Goal: Information Seeking & Learning: Understand process/instructions

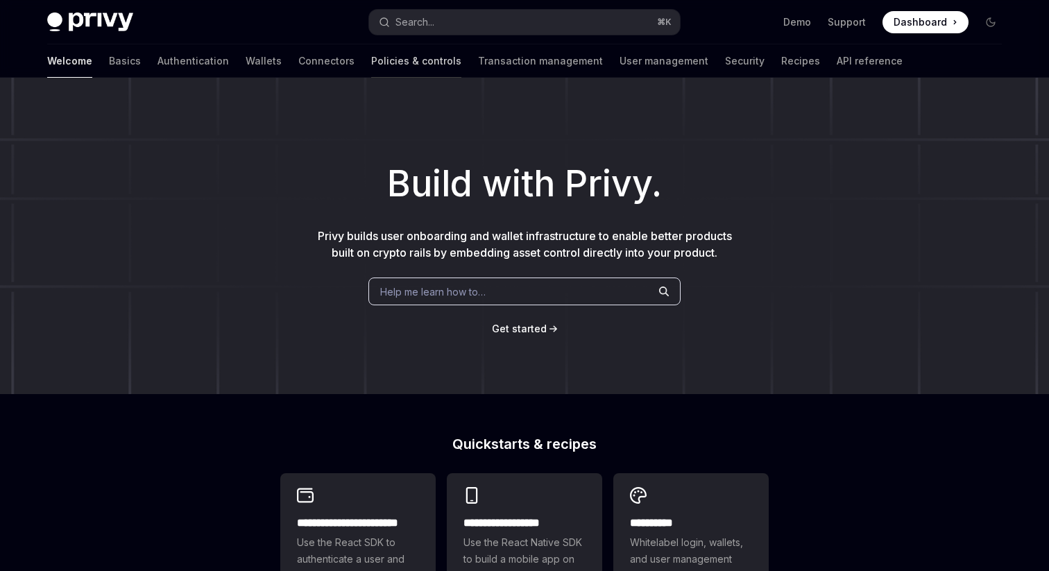
click at [371, 55] on link "Policies & controls" at bounding box center [416, 60] width 90 height 33
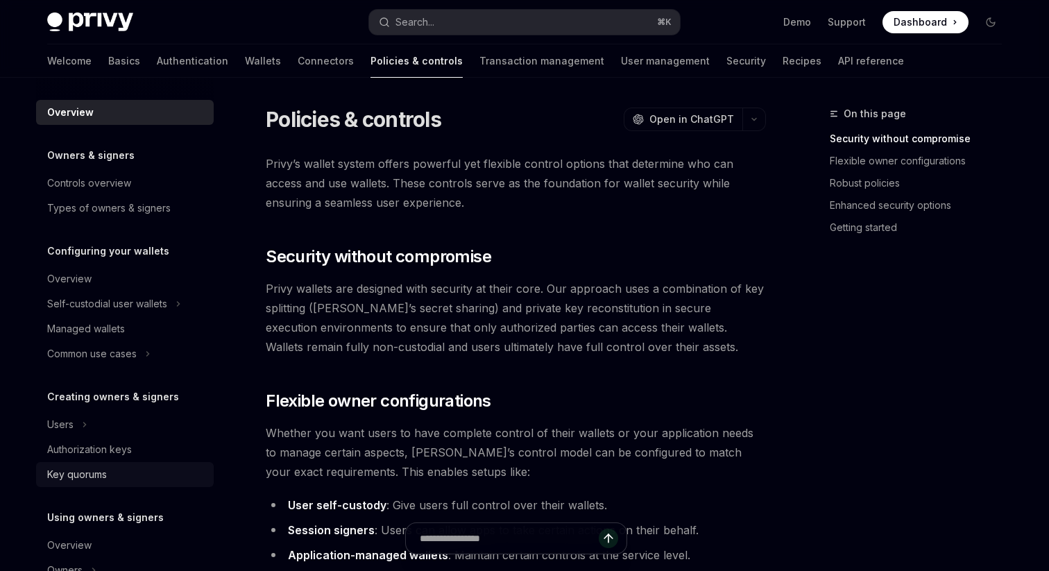
scroll to position [406, 0]
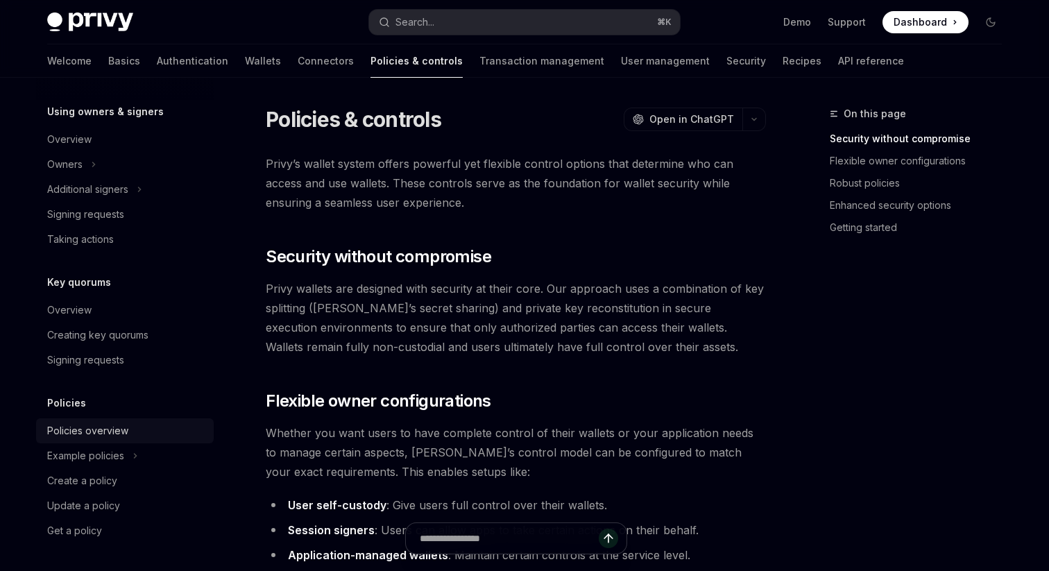
click at [123, 427] on div "Policies overview" at bounding box center [87, 430] width 81 height 17
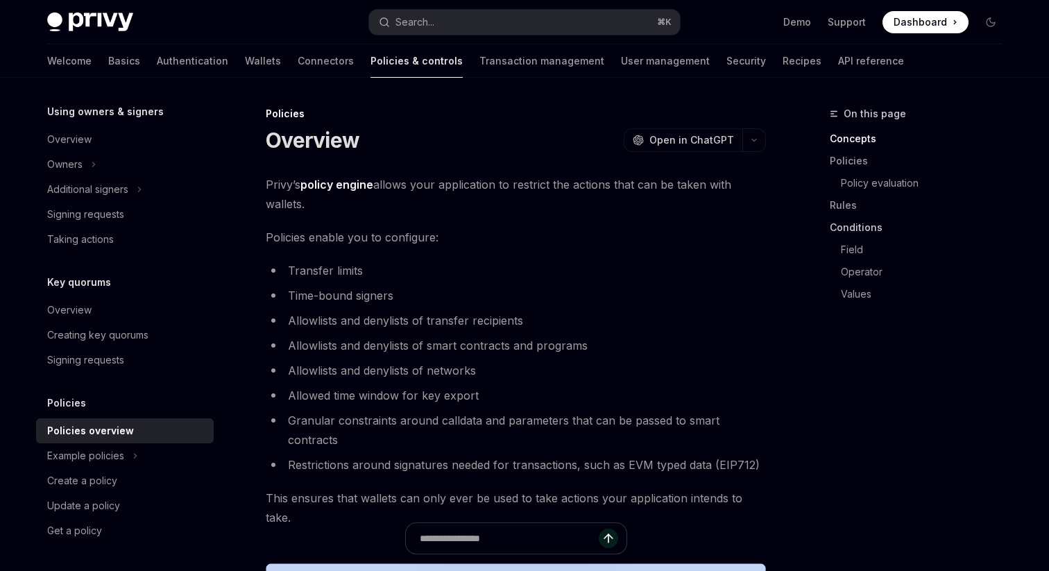
click at [867, 230] on link "Conditions" at bounding box center [921, 227] width 183 height 22
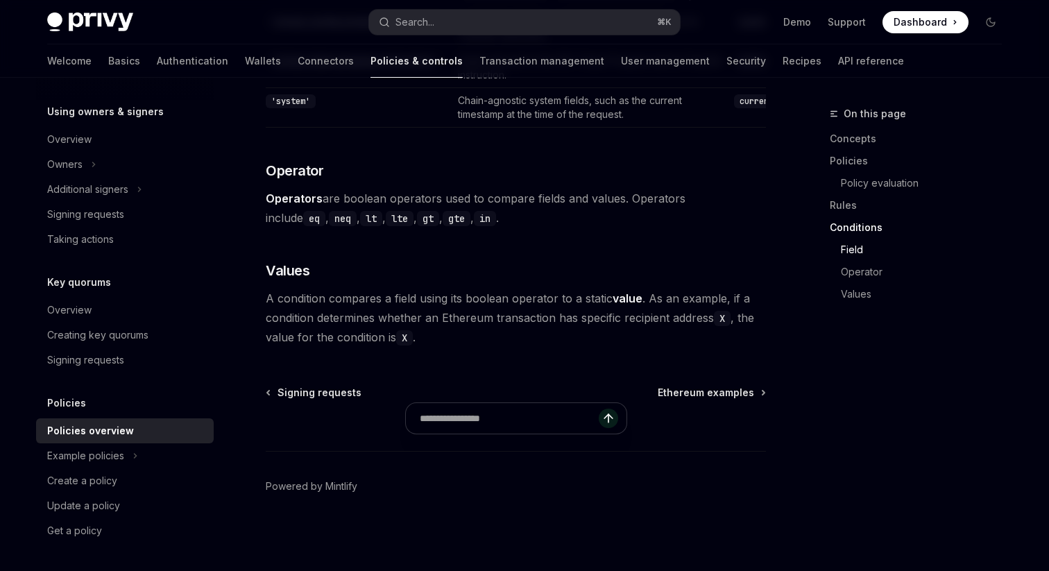
scroll to position [4366, 0]
click at [87, 456] on div "Example policies" at bounding box center [85, 455] width 77 height 17
type textarea "*"
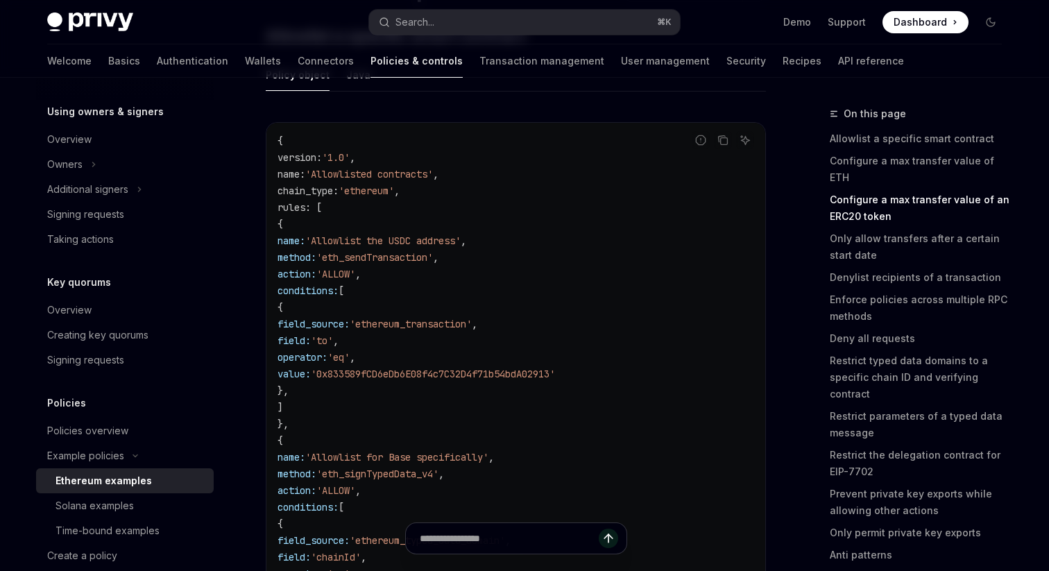
scroll to position [1467, 0]
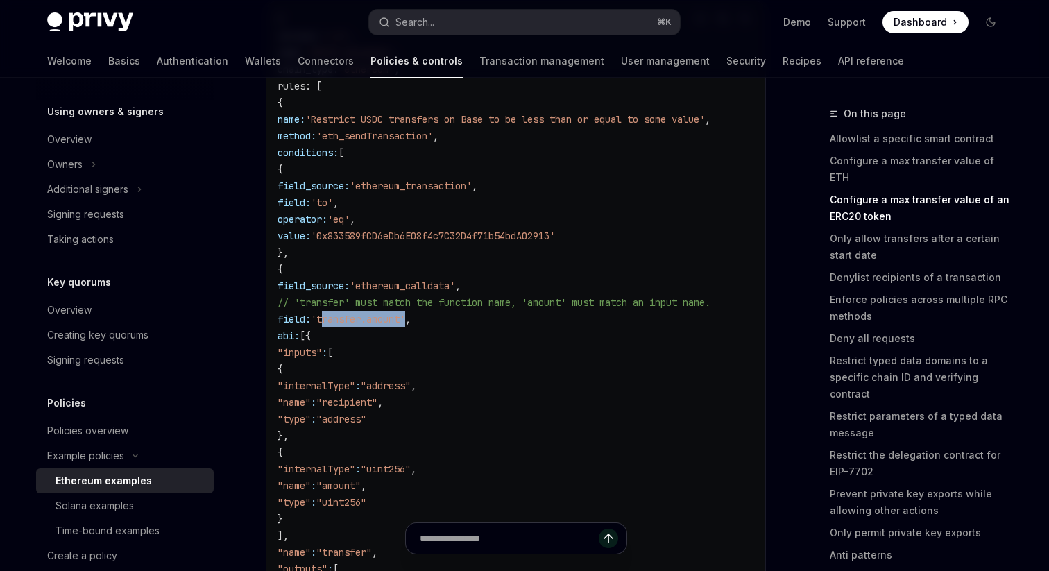
drag, startPoint x: 528, startPoint y: 320, endPoint x: 443, endPoint y: 318, distance: 84.7
click at [405, 318] on span "'transfer.amount'" at bounding box center [358, 319] width 94 height 12
click at [549, 316] on code "{ version : '1.0' , name : 'ERC20 maximums' , chain_type : 'ethereum' , rules :…" at bounding box center [515, 527] width 477 height 1032
